Goal: Task Accomplishment & Management: Manage account settings

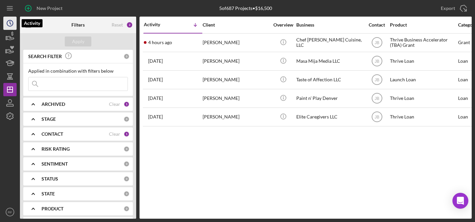
click at [7, 28] on icon "Icon/History" at bounding box center [10, 23] width 17 height 17
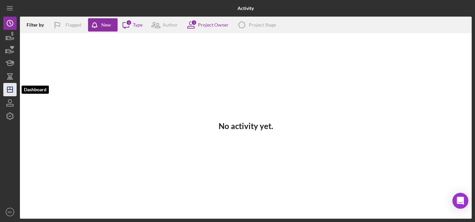
click at [7, 90] on line "button" at bounding box center [9, 90] width 5 height 0
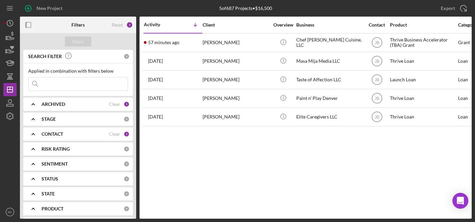
click at [83, 84] on input at bounding box center [78, 83] width 99 height 13
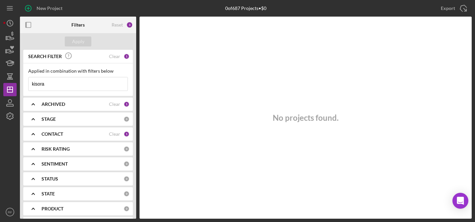
type input "kisora"
click at [77, 139] on div "CONTACT Clear 1" at bounding box center [86, 134] width 88 height 13
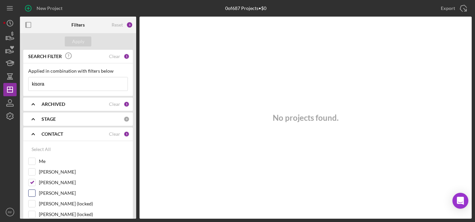
click at [53, 195] on label "[PERSON_NAME]" at bounding box center [83, 193] width 89 height 7
click at [35, 195] on input "[PERSON_NAME]" at bounding box center [32, 193] width 7 height 7
checkbox input "true"
click at [55, 185] on label "[PERSON_NAME]" at bounding box center [83, 182] width 89 height 7
click at [35, 185] on input "[PERSON_NAME]" at bounding box center [32, 182] width 7 height 7
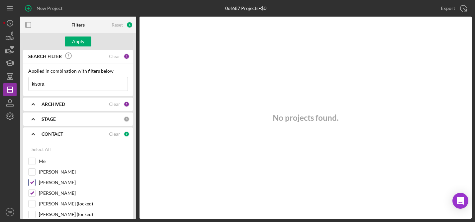
checkbox input "false"
click at [82, 39] on div "Apply" at bounding box center [78, 42] width 12 height 10
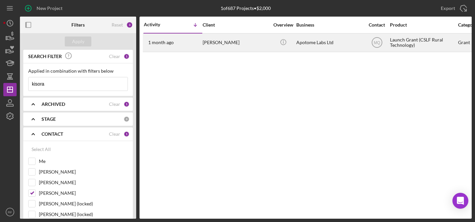
click at [303, 45] on div "Apotome Labs Ltd" at bounding box center [329, 43] width 66 height 18
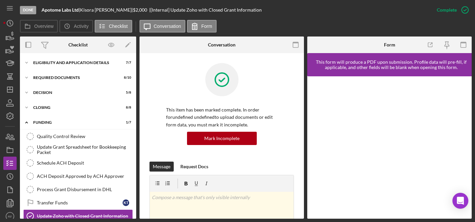
scroll to position [26, 0]
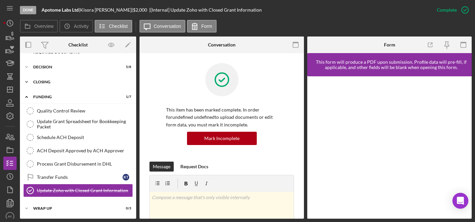
click at [64, 83] on div "Closing" at bounding box center [80, 82] width 95 height 4
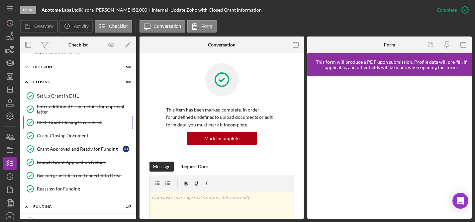
scroll to position [0, 0]
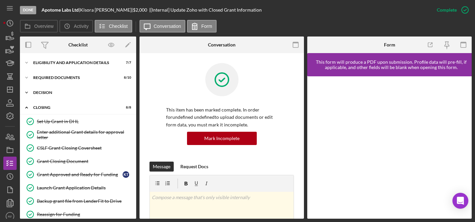
click at [73, 99] on div "Icon/Expander Decision 5 / 8" at bounding box center [78, 92] width 116 height 13
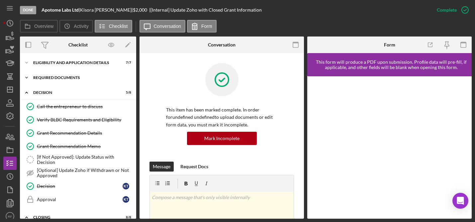
click at [88, 72] on div "Icon/Expander Required Documents 8 / 10" at bounding box center [78, 77] width 116 height 13
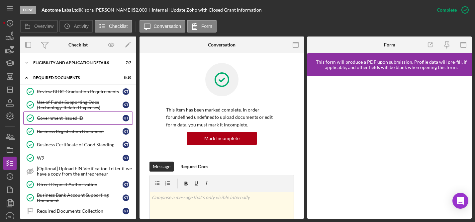
click at [65, 120] on div "Government-Issued ID" at bounding box center [80, 118] width 86 height 5
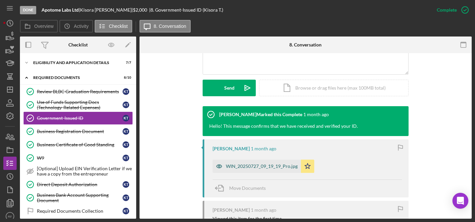
click at [285, 165] on div "WIN_20250727_09_19_19_Pro.jpg" at bounding box center [262, 166] width 72 height 5
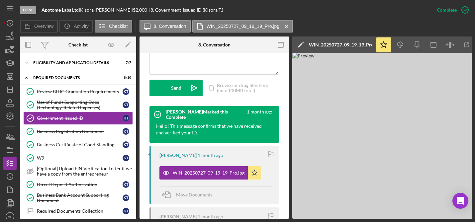
click at [446, 127] on img at bounding box center [391, 136] width 199 height 166
click at [447, 127] on img at bounding box center [391, 136] width 199 height 166
click at [61, 134] on div "Business Registration Document" at bounding box center [80, 131] width 86 height 5
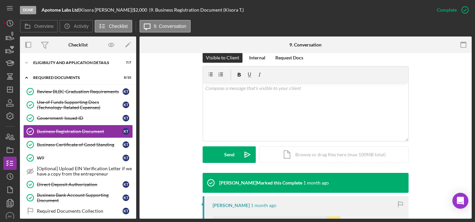
scroll to position [218, 0]
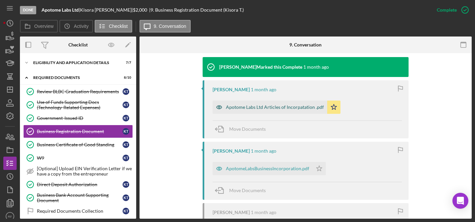
click at [277, 106] on div "Apotome Labs Ltd Articles of Incorpatation .pdf" at bounding box center [275, 107] width 98 height 5
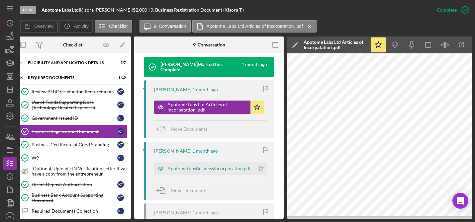
scroll to position [0, 0]
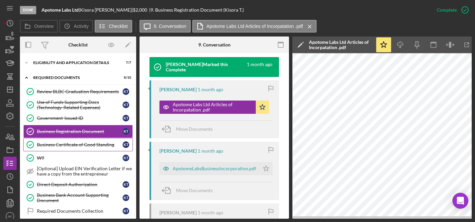
click at [77, 147] on div "Business Certificate of Good Standing" at bounding box center [80, 144] width 86 height 5
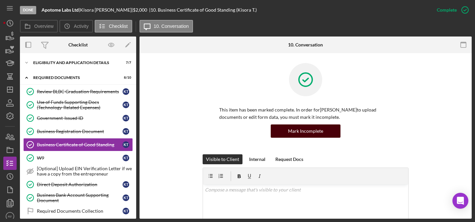
scroll to position [207, 0]
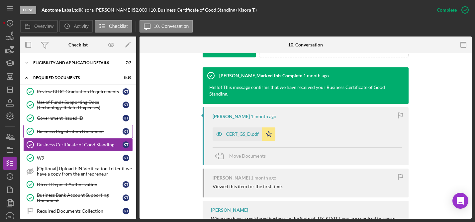
click at [83, 132] on div "Business Registration Document" at bounding box center [80, 131] width 86 height 5
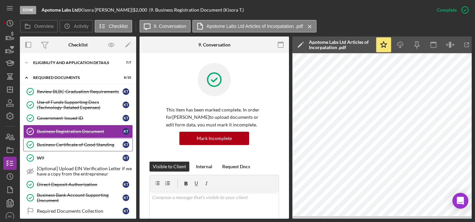
click at [94, 139] on link "Business Certificate of Good Standing Business Certificate of Good Standing K T" at bounding box center [78, 144] width 110 height 13
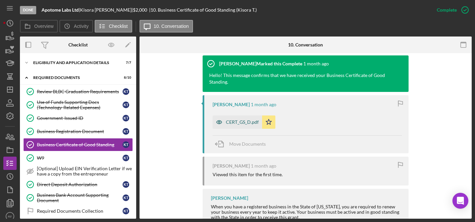
click at [232, 125] on div "CERT_GS_D.pdf" at bounding box center [237, 122] width 49 height 13
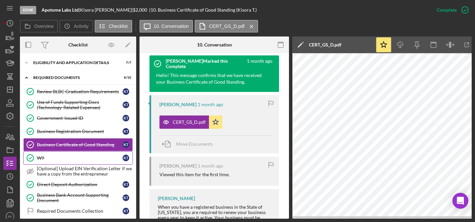
click at [49, 157] on div "W9" at bounding box center [80, 157] width 86 height 5
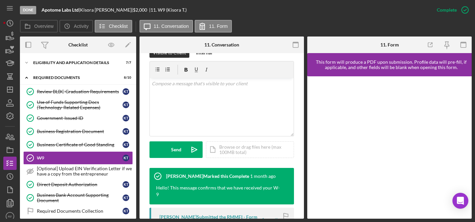
scroll to position [185, 0]
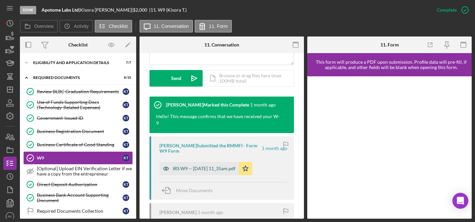
click at [209, 171] on div "IRS W9 -- 2025-07-27 11_35am.pdf" at bounding box center [204, 168] width 63 height 5
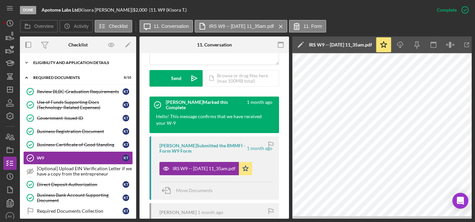
click at [66, 63] on div "Eligibility and Application Details" at bounding box center [80, 63] width 95 height 4
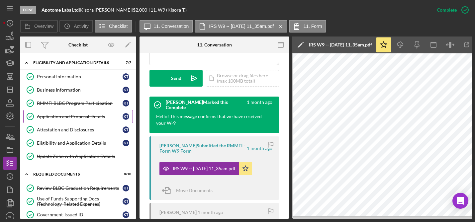
click at [66, 118] on div "Application and Proposal Details" at bounding box center [80, 116] width 86 height 5
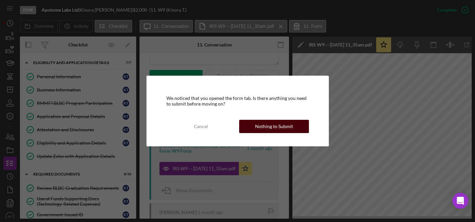
click at [249, 128] on button "Nothing to Submit" at bounding box center [274, 126] width 70 height 13
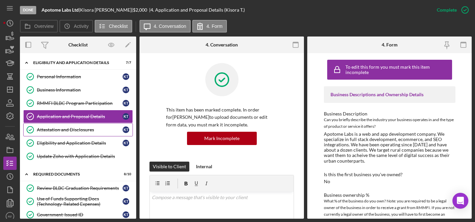
click at [66, 125] on link "Attestation and Disclosures Attestation and Disclosures K T" at bounding box center [78, 129] width 110 height 13
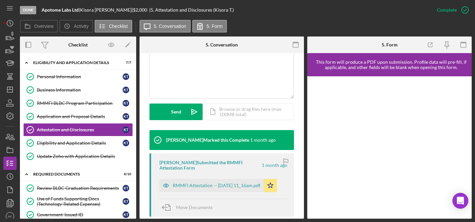
scroll to position [249, 0]
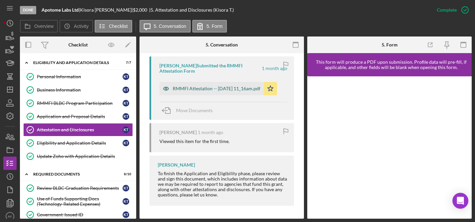
click at [237, 91] on div "RMMFI Attestation -- 2025-07-27 11_16am.pdf" at bounding box center [217, 88] width 88 height 5
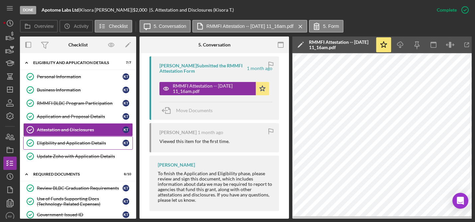
scroll to position [87, 0]
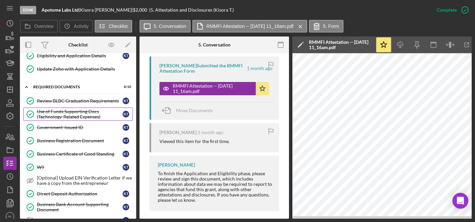
click at [74, 119] on div "Use of Funds Supporting Docs (Technology-Related Expenses)" at bounding box center [80, 114] width 86 height 11
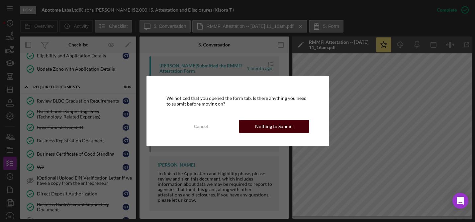
click at [280, 126] on div "Nothing to Submit" at bounding box center [274, 126] width 38 height 13
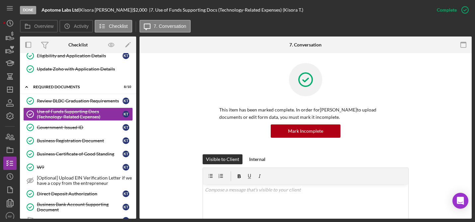
scroll to position [171, 0]
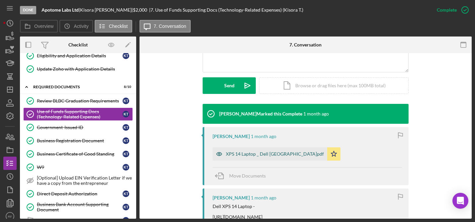
click at [261, 151] on div "XPS 14 Laptop _ Dell USA.pdf" at bounding box center [275, 153] width 98 height 5
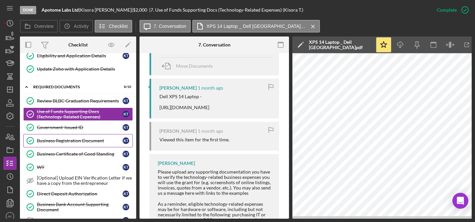
scroll to position [0, 0]
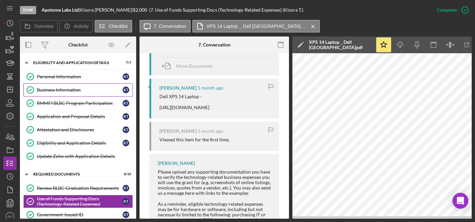
click at [70, 91] on div "Business Information" at bounding box center [80, 89] width 86 height 5
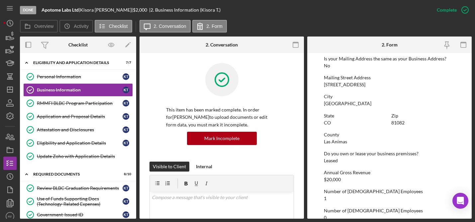
scroll to position [411, 0]
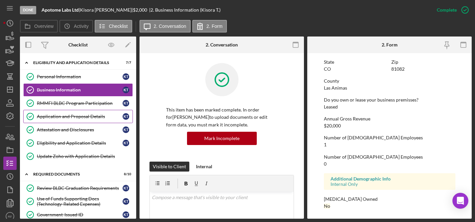
click at [75, 119] on div "Application and Proposal Details" at bounding box center [80, 116] width 86 height 5
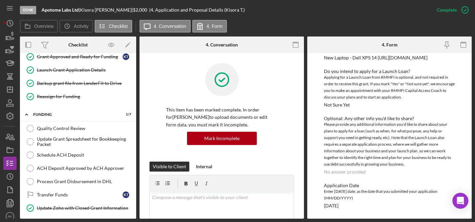
scroll to position [472, 0]
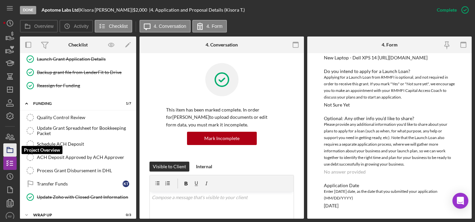
click at [10, 149] on icon "button" at bounding box center [10, 150] width 17 height 17
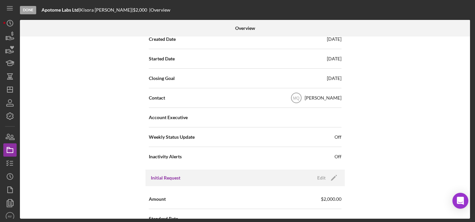
scroll to position [76, 0]
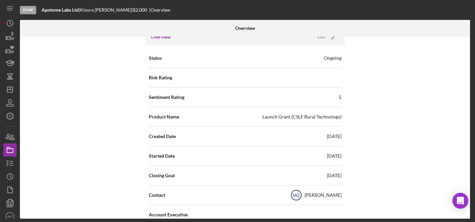
click at [295, 194] on text "MQ" at bounding box center [296, 195] width 6 height 5
click at [327, 39] on icon "Icon/Edit" at bounding box center [333, 37] width 17 height 17
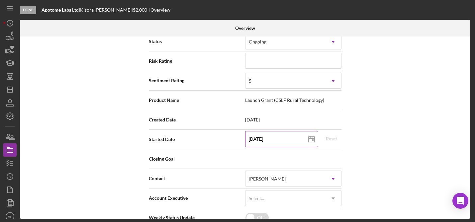
scroll to position [94, 0]
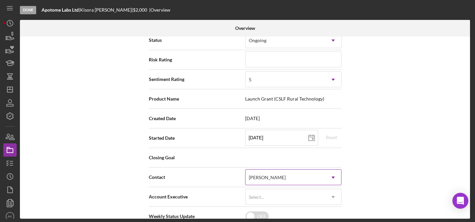
click at [291, 172] on div "[PERSON_NAME]" at bounding box center [285, 177] width 80 height 15
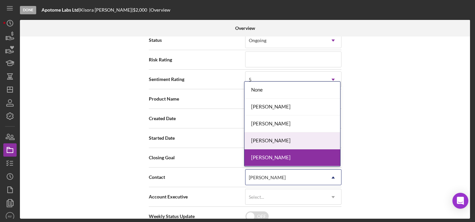
click at [285, 144] on div "[PERSON_NAME]" at bounding box center [292, 140] width 96 height 17
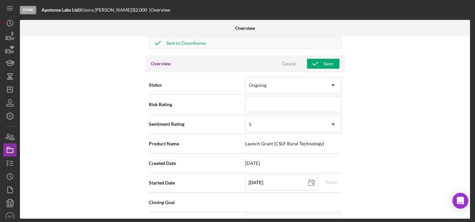
scroll to position [0, 0]
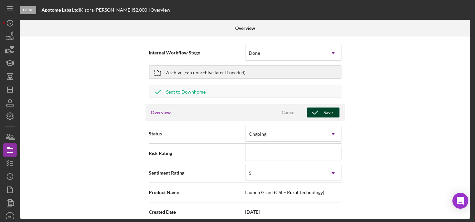
click at [323, 116] on div "Save" at bounding box center [327, 113] width 9 height 10
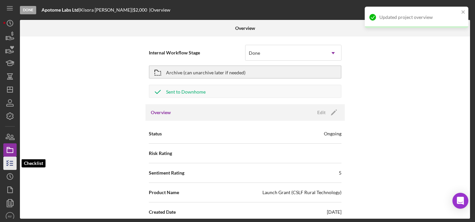
click at [6, 164] on icon "button" at bounding box center [10, 163] width 17 height 17
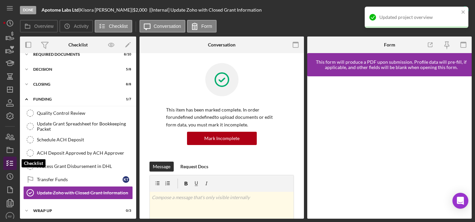
scroll to position [25, 0]
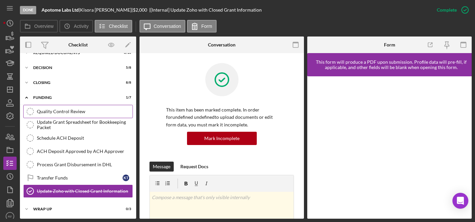
click at [92, 115] on link "Quality Control Review Quality Control Review" at bounding box center [78, 111] width 110 height 13
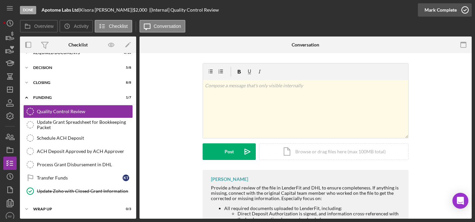
click at [463, 10] on icon "button" at bounding box center [465, 10] width 17 height 17
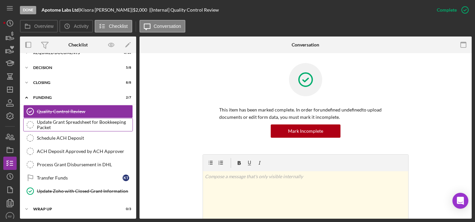
click at [87, 124] on div "Update Grant Spreadsheet for Bookkeeping Packet" at bounding box center [85, 125] width 96 height 11
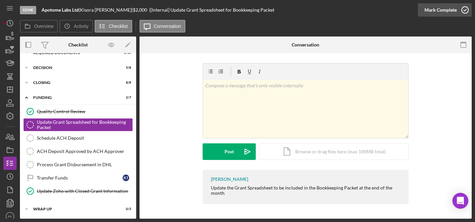
click at [445, 13] on div "Mark Complete" at bounding box center [440, 9] width 32 height 13
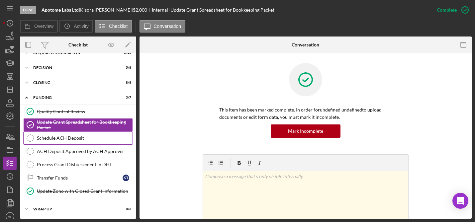
click at [88, 137] on div "Schedule ACH Deposit" at bounding box center [85, 137] width 96 height 5
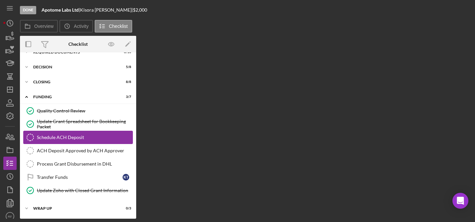
click at [39, 141] on link "Schedule ACH Deposit Schedule ACH Deposit" at bounding box center [78, 137] width 110 height 13
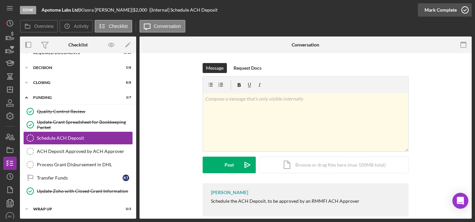
click at [454, 6] on div "Mark Complete" at bounding box center [440, 9] width 32 height 13
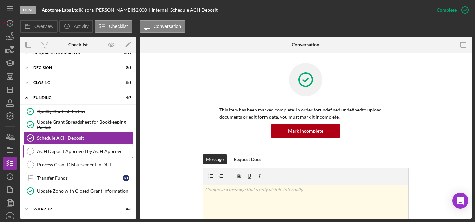
click at [69, 149] on div "ACH Deposit Approved by ACH Approver" at bounding box center [85, 151] width 96 height 5
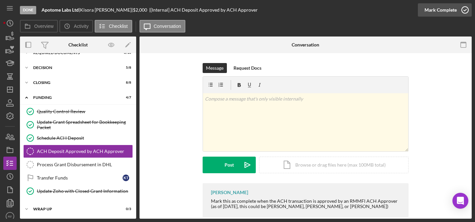
click at [451, 4] on div "Mark Complete" at bounding box center [440, 9] width 32 height 13
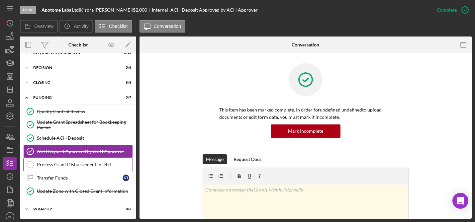
click at [92, 167] on div "Process Grant Disbursement in DHL" at bounding box center [85, 164] width 96 height 5
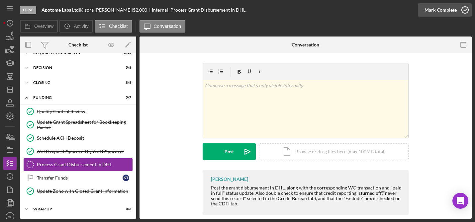
click at [465, 6] on icon "button" at bounding box center [465, 10] width 17 height 17
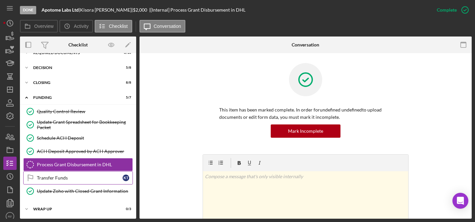
click at [80, 173] on link "Transfer Funds Transfer Funds K T" at bounding box center [78, 177] width 110 height 13
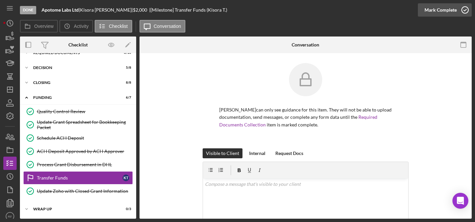
click at [448, 15] on div "Mark Complete" at bounding box center [440, 9] width 32 height 13
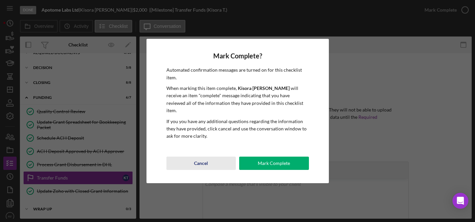
click at [209, 165] on button "Cancel" at bounding box center [201, 163] width 70 height 13
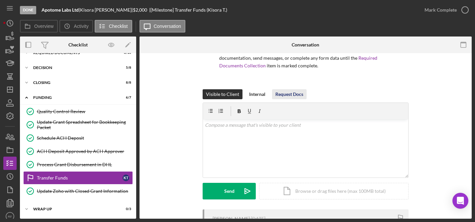
scroll to position [63, 0]
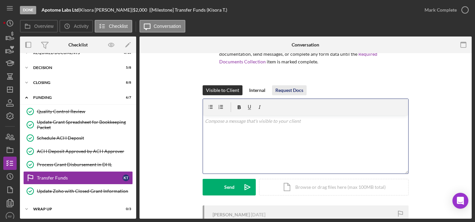
click at [273, 151] on div "v Color teal Color pink Remove color Add row above Add row below Add column bef…" at bounding box center [305, 145] width 205 height 58
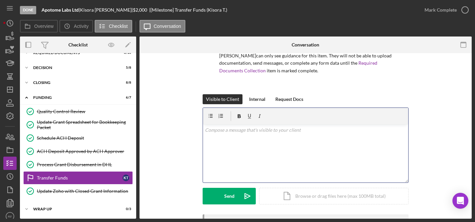
scroll to position [53, 0]
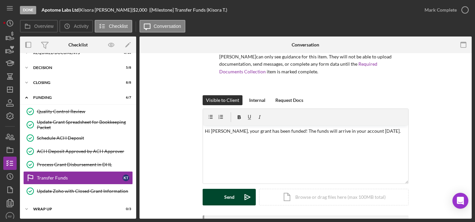
click at [221, 198] on button "Send Icon/icon-invite-send" at bounding box center [229, 197] width 53 height 17
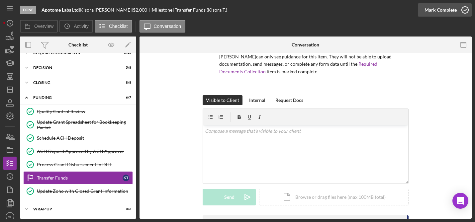
click at [438, 13] on div "Mark Complete" at bounding box center [440, 9] width 32 height 13
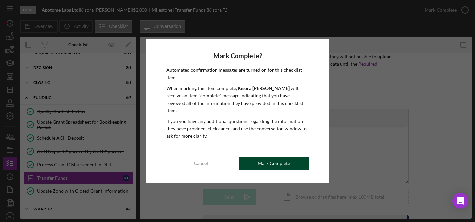
click at [277, 160] on div "Mark Complete" at bounding box center [274, 163] width 32 height 13
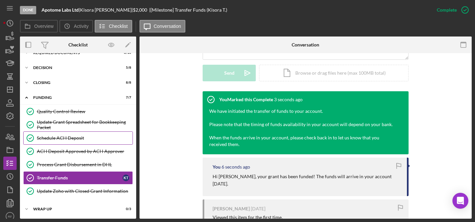
scroll to position [26, 0]
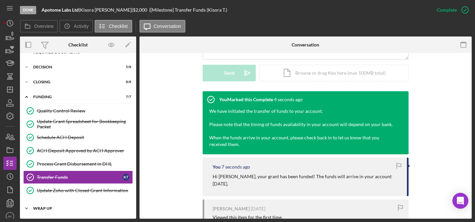
click at [74, 207] on div "Wrap Up" at bounding box center [80, 209] width 95 height 4
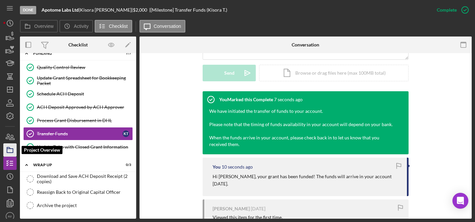
click at [8, 146] on icon "button" at bounding box center [10, 150] width 17 height 17
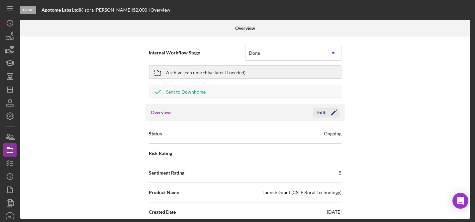
click at [325, 113] on icon "Icon/Edit" at bounding box center [333, 112] width 17 height 17
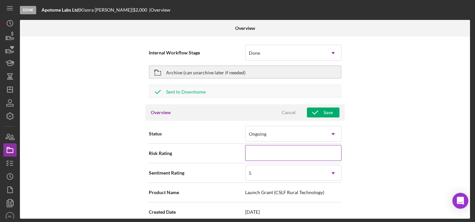
scroll to position [91, 0]
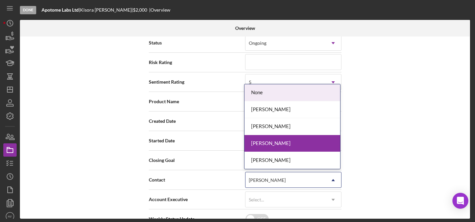
click at [269, 177] on div "[PERSON_NAME]" at bounding box center [285, 180] width 80 height 15
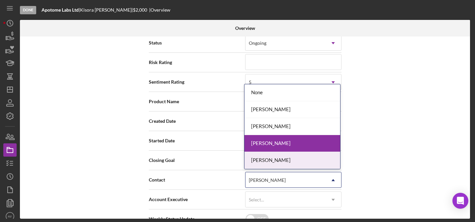
click at [273, 163] on div "[PERSON_NAME]" at bounding box center [292, 160] width 96 height 17
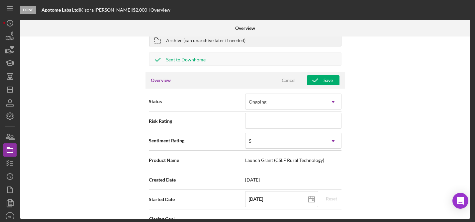
scroll to position [0, 0]
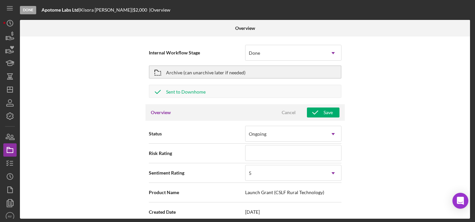
click at [326, 118] on div "Overview Cancel Save" at bounding box center [244, 112] width 199 height 17
click at [324, 117] on div "Save" at bounding box center [327, 113] width 9 height 10
